Goal: Information Seeking & Learning: Check status

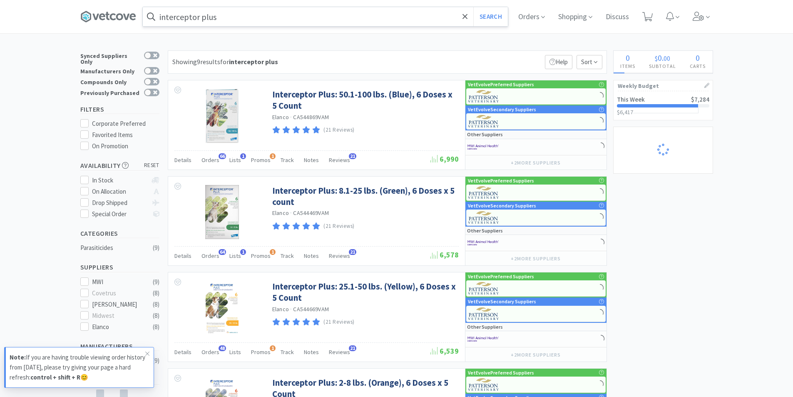
click at [238, 17] on input "interceptor plus" at bounding box center [325, 16] width 365 height 19
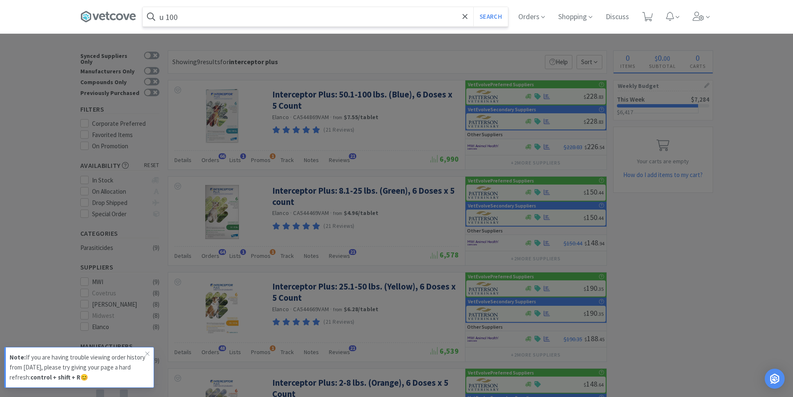
type input "u 100"
click at [473, 7] on button "Search" at bounding box center [490, 16] width 35 height 19
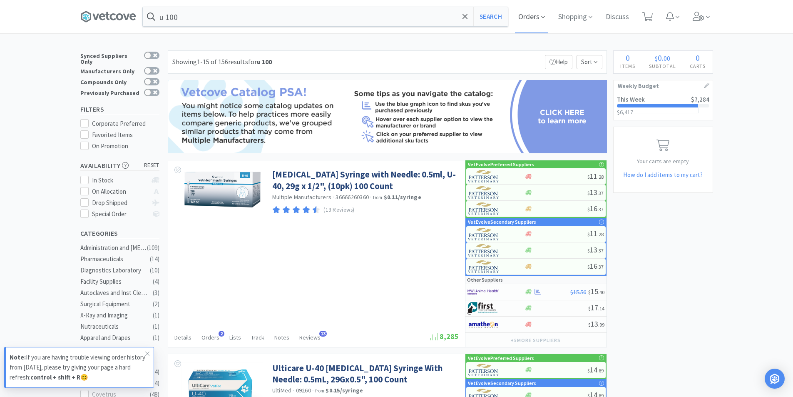
click at [540, 19] on span "Orders" at bounding box center [531, 16] width 33 height 33
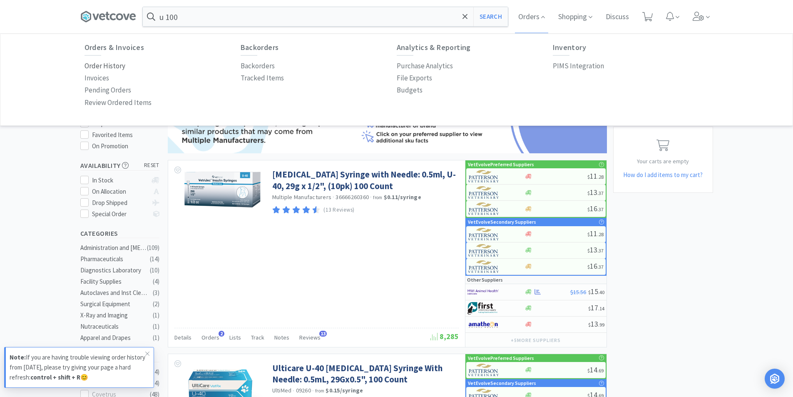
click at [104, 65] on p "Order History" at bounding box center [104, 65] width 41 height 11
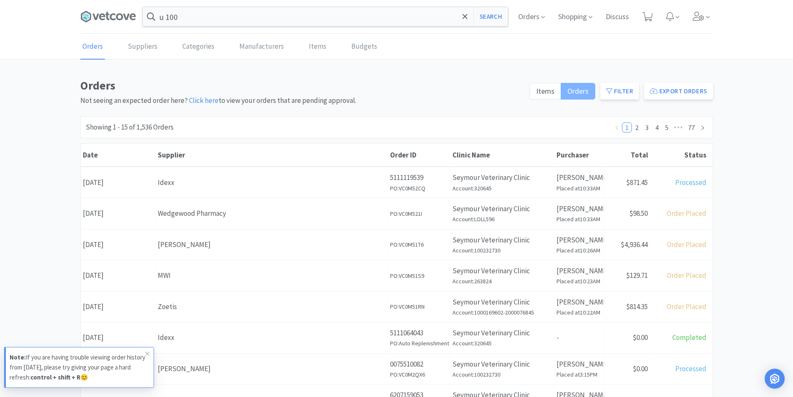
click at [588, 94] on span "Orders" at bounding box center [577, 91] width 21 height 10
click at [567, 94] on input "Orders" at bounding box center [567, 94] width 0 height 0
drag, startPoint x: 616, startPoint y: 90, endPoint x: 613, endPoint y: 94, distance: 4.5
click at [616, 90] on button "Filter" at bounding box center [619, 91] width 39 height 17
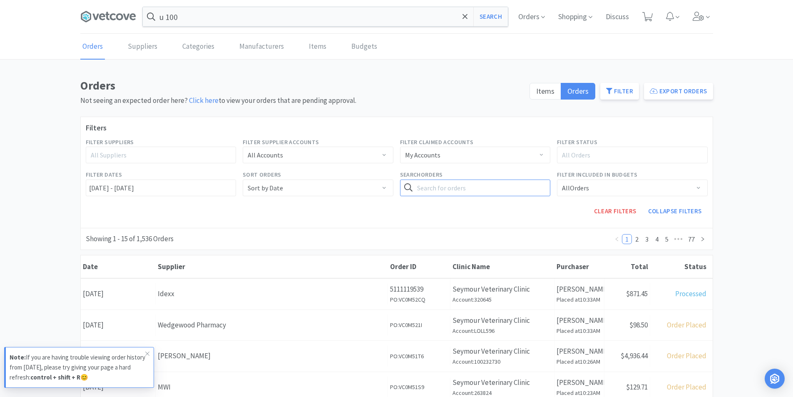
click at [433, 188] on input "text" at bounding box center [475, 187] width 151 height 17
type input "u-100"
click at [516, 179] on button "Search" at bounding box center [533, 187] width 34 height 17
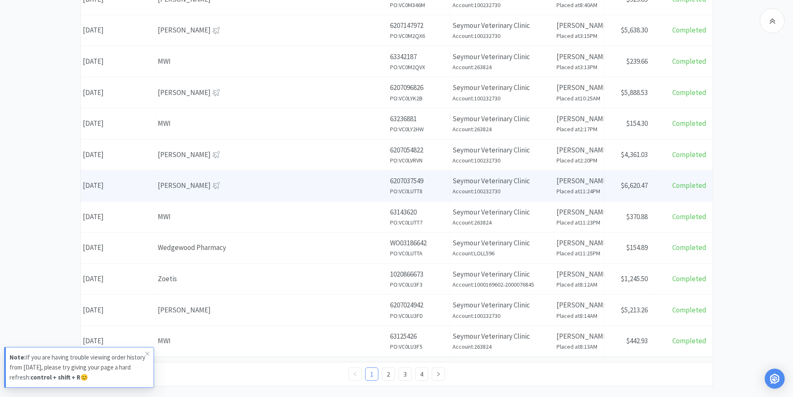
scroll to position [402, 0]
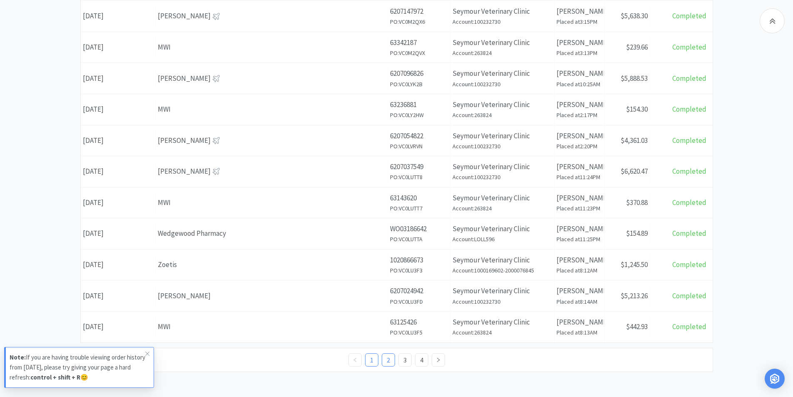
click at [389, 362] on link "2" at bounding box center [388, 359] width 12 height 12
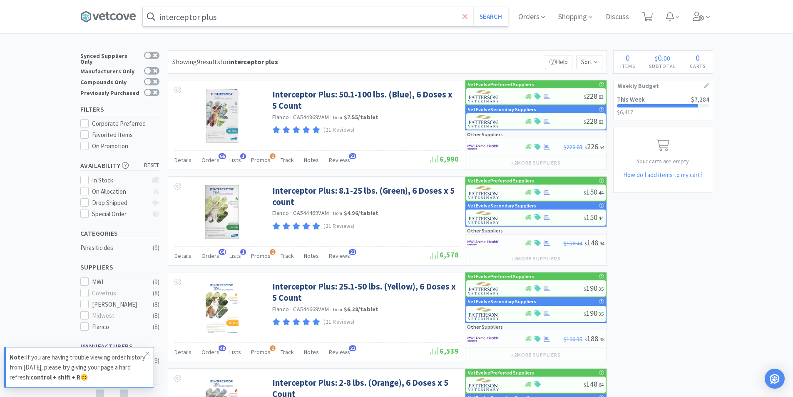
click at [466, 18] on icon at bounding box center [464, 16] width 5 height 8
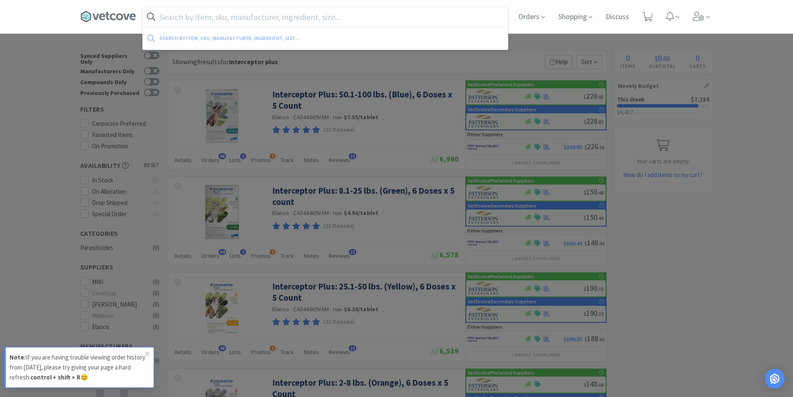
paste input "[MEDICAL_DATA] Syringe U-100"
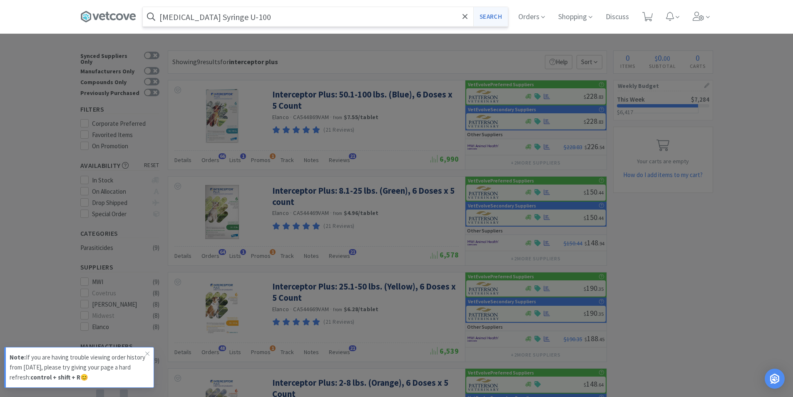
type input "[MEDICAL_DATA] Syringe U-100"
click at [488, 18] on button "Search" at bounding box center [490, 16] width 35 height 19
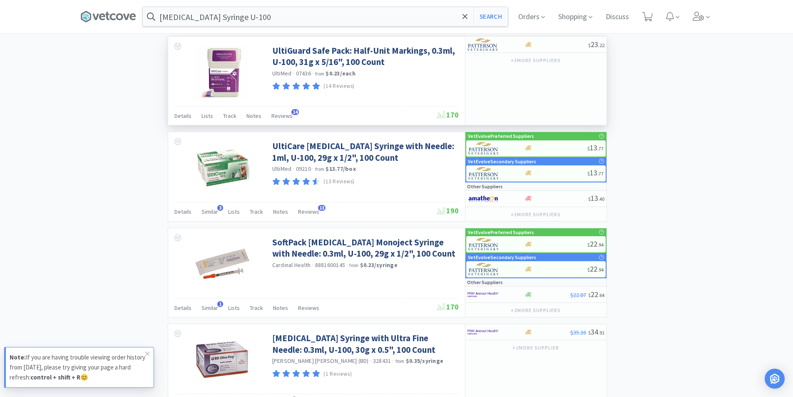
scroll to position [1314, 0]
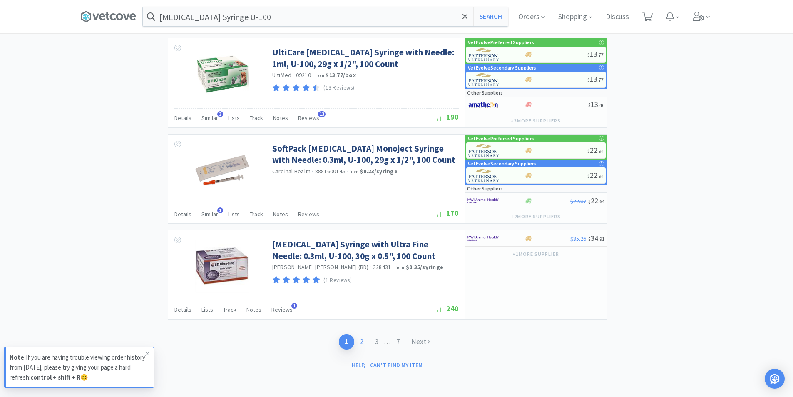
click at [360, 340] on link "2" at bounding box center [361, 341] width 15 height 15
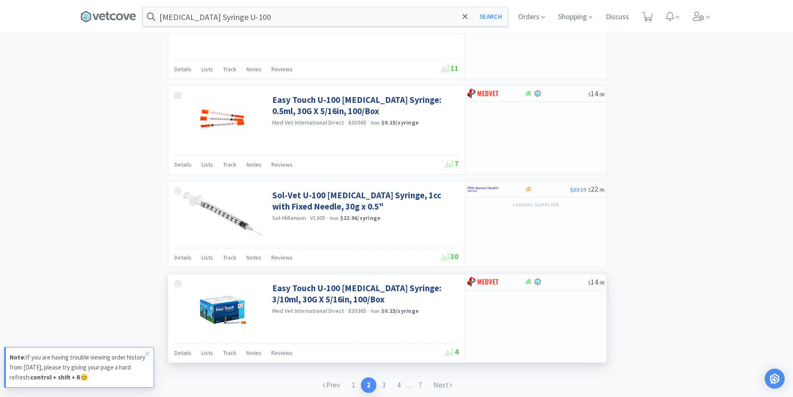
scroll to position [1185, 0]
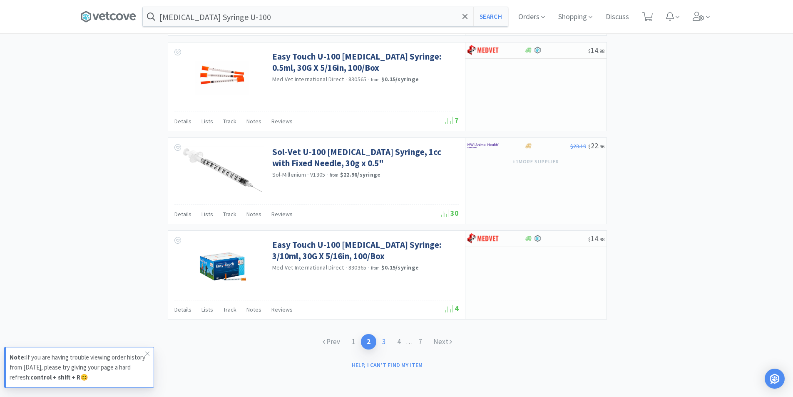
click at [384, 342] on link "3" at bounding box center [383, 341] width 15 height 15
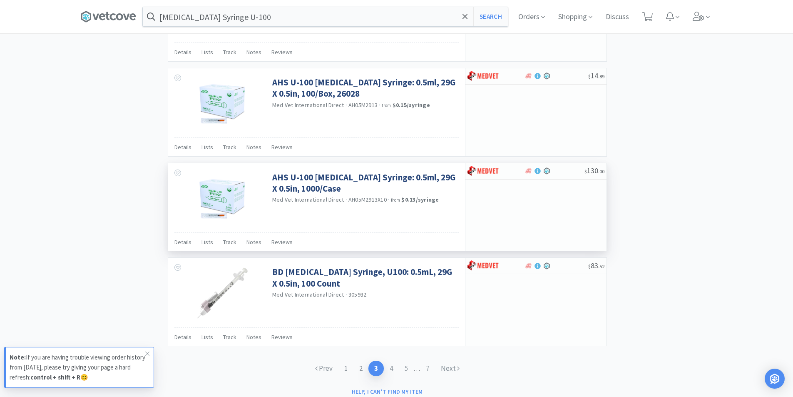
scroll to position [1178, 0]
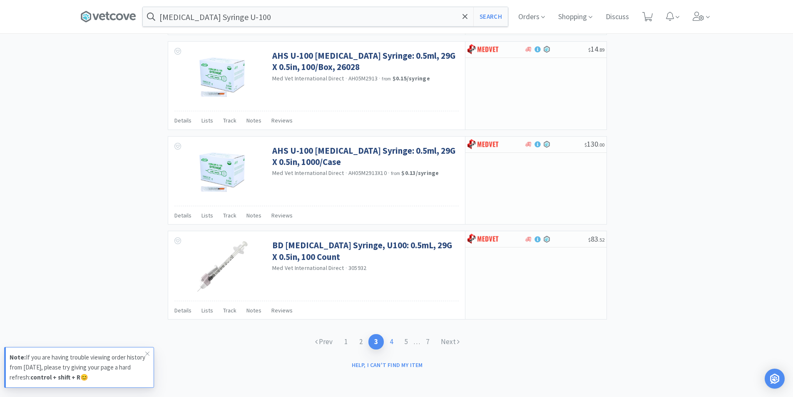
click at [392, 343] on link "4" at bounding box center [391, 341] width 15 height 15
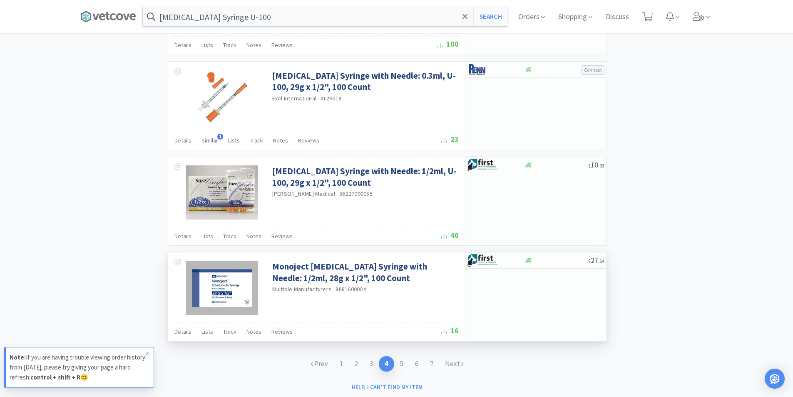
scroll to position [1181, 0]
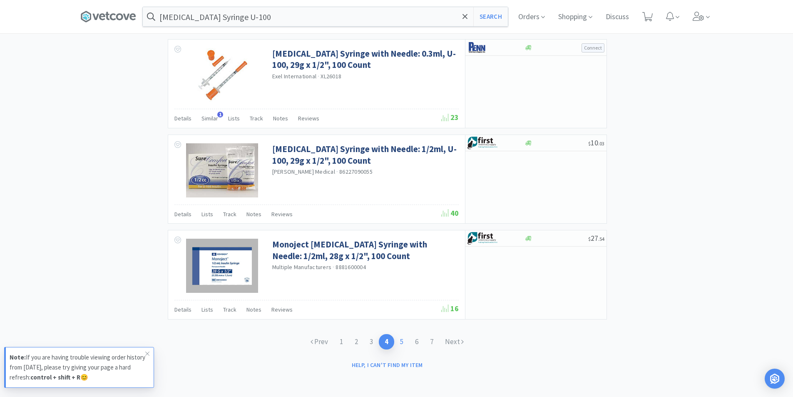
click at [403, 343] on link "5" at bounding box center [401, 341] width 15 height 15
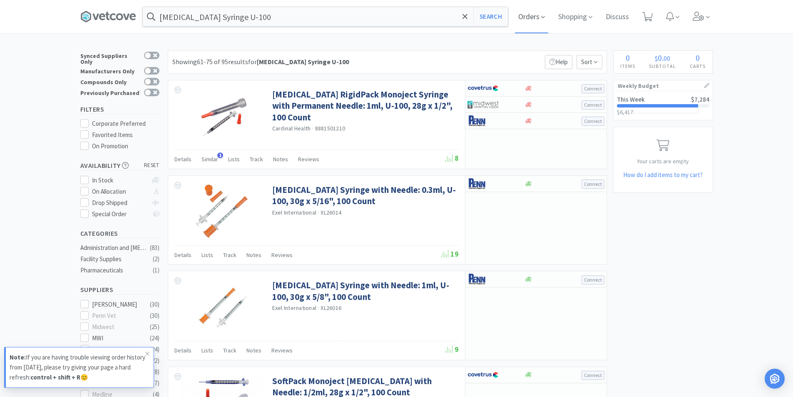
click at [535, 15] on span "Orders" at bounding box center [531, 16] width 33 height 33
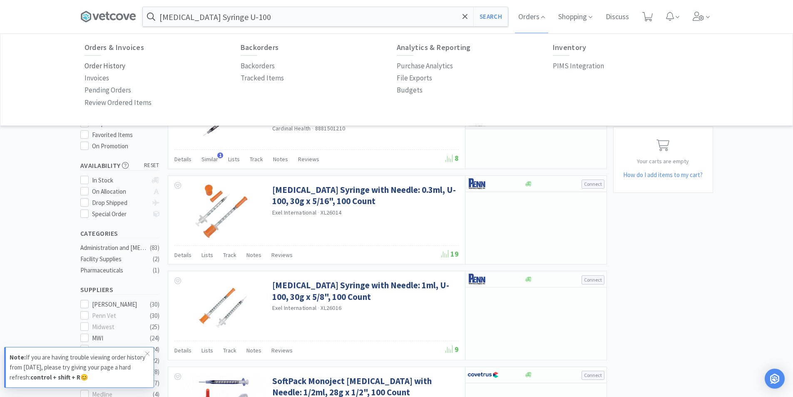
click at [107, 64] on p "Order History" at bounding box center [104, 65] width 41 height 11
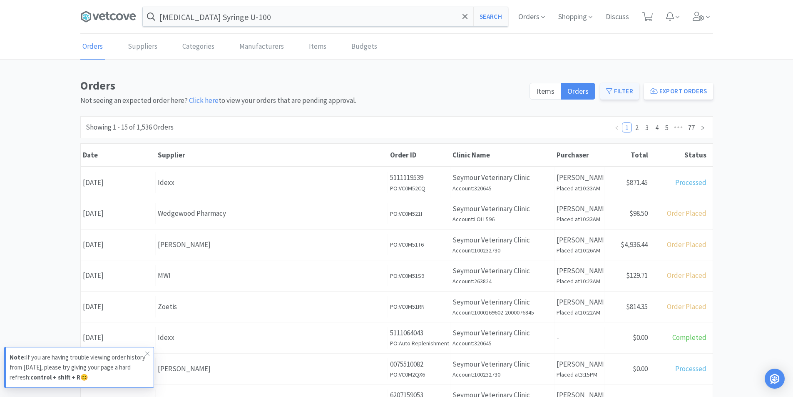
click at [625, 92] on button "Filter" at bounding box center [619, 91] width 39 height 17
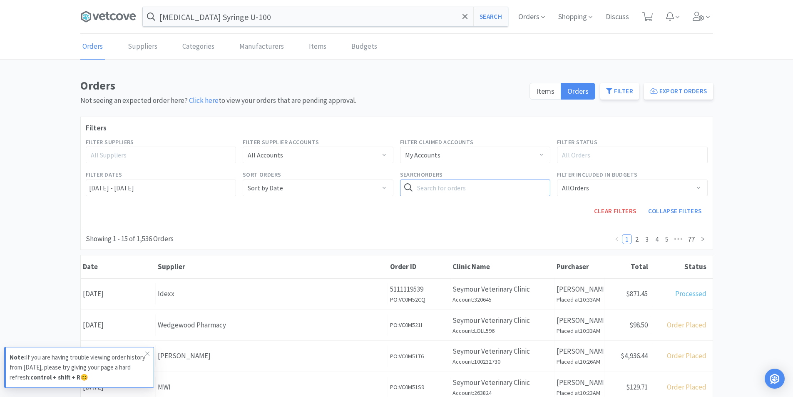
click at [439, 186] on input "text" at bounding box center [475, 187] width 151 height 17
paste input "[MEDICAL_DATA] Syringe U-100"
type input "[MEDICAL_DATA] Syringe U-100"
click at [536, 187] on button "Search" at bounding box center [533, 187] width 34 height 17
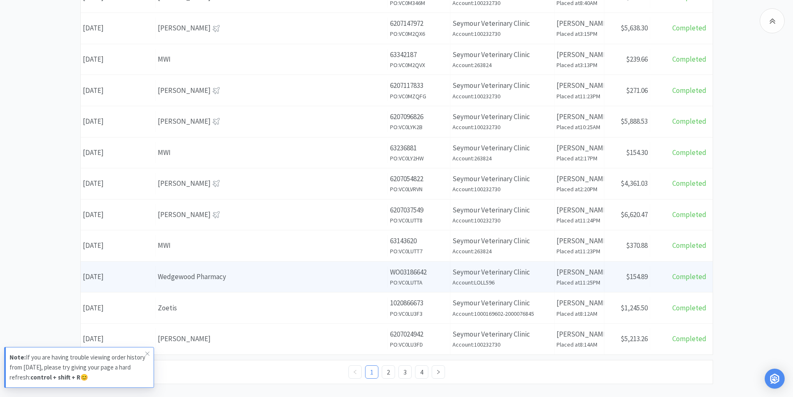
scroll to position [402, 0]
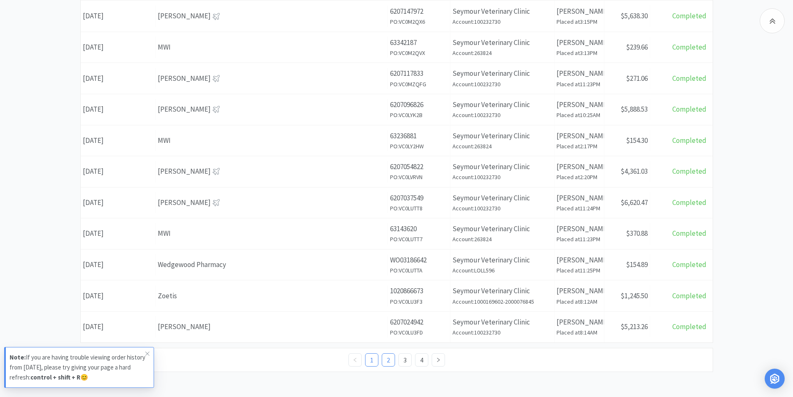
click at [388, 359] on link "2" at bounding box center [388, 359] width 12 height 12
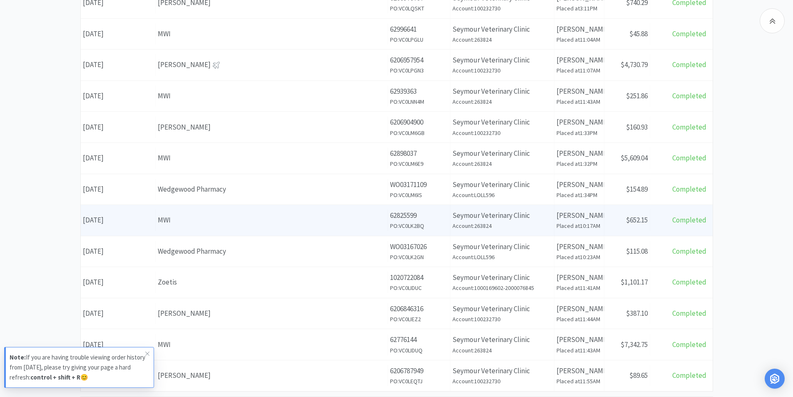
scroll to position [402, 0]
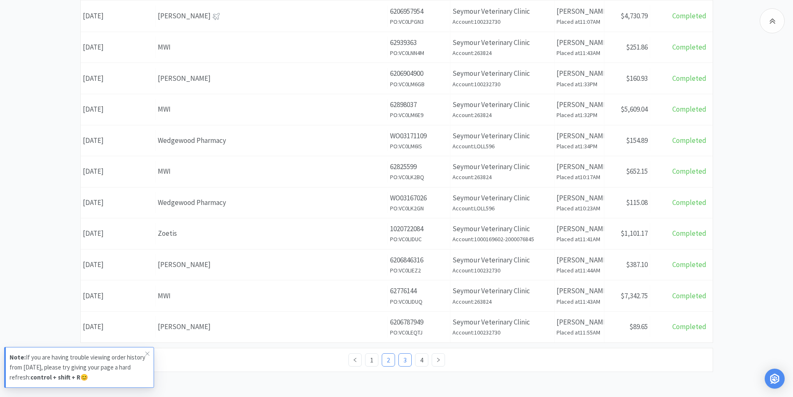
click at [402, 362] on link "3" at bounding box center [405, 359] width 12 height 12
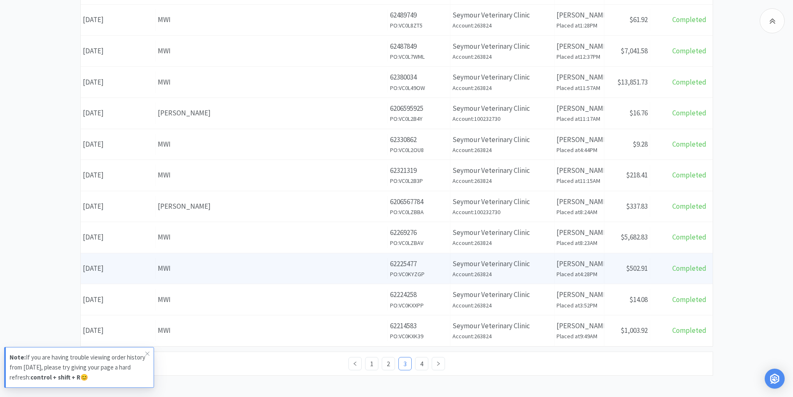
scroll to position [402, 0]
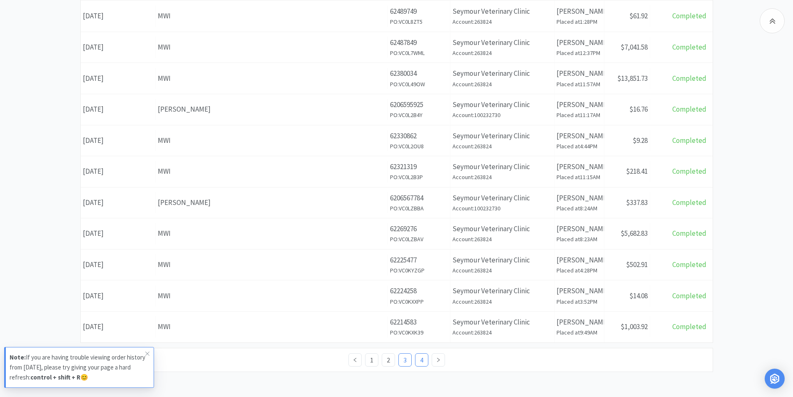
click at [418, 360] on link "4" at bounding box center [421, 359] width 12 height 12
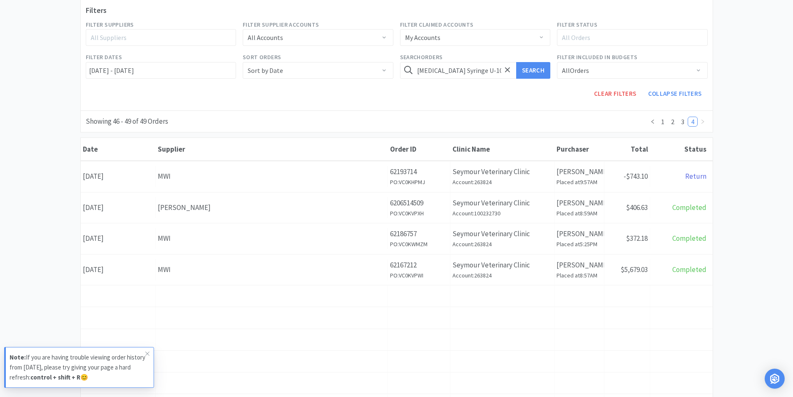
scroll to position [299, 0]
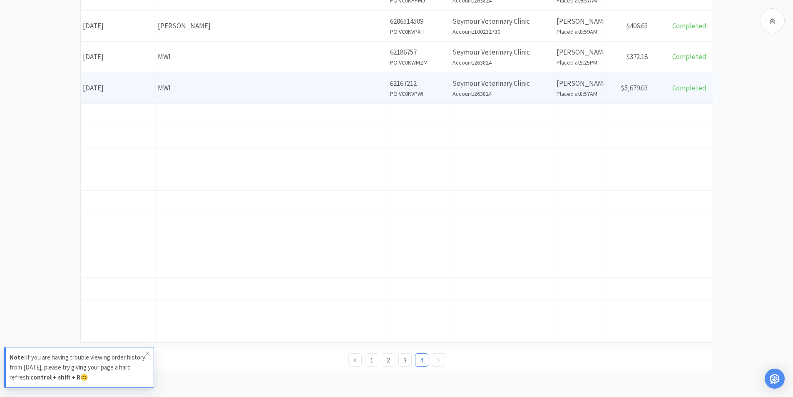
click at [146, 89] on div "Date [DATE]" at bounding box center [118, 87] width 75 height 21
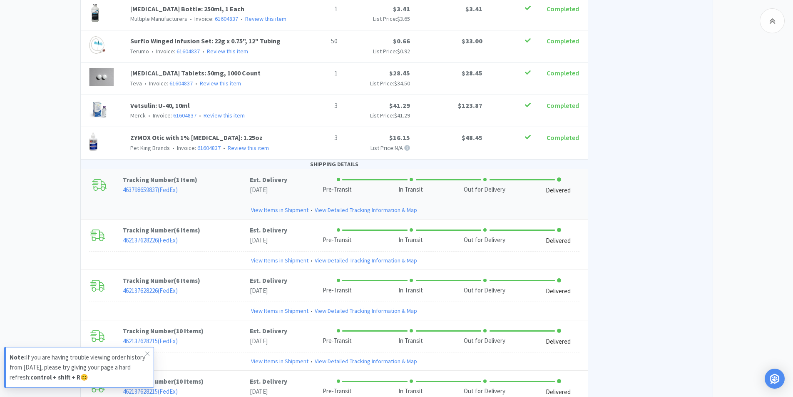
scroll to position [1623, 0]
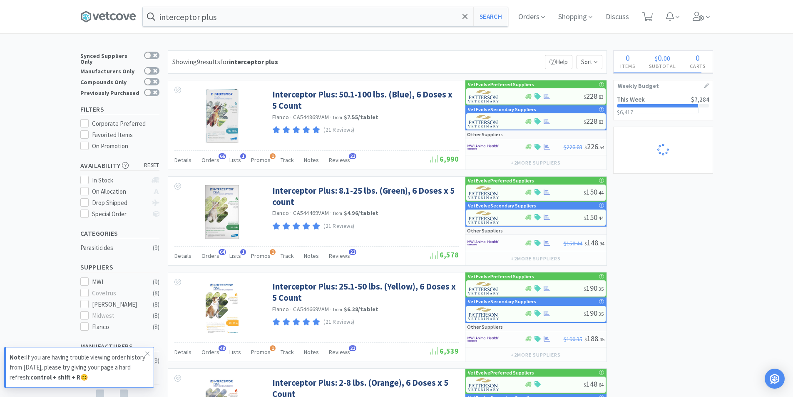
click at [464, 18] on icon at bounding box center [464, 16] width 5 height 5
